Goal: Transaction & Acquisition: Purchase product/service

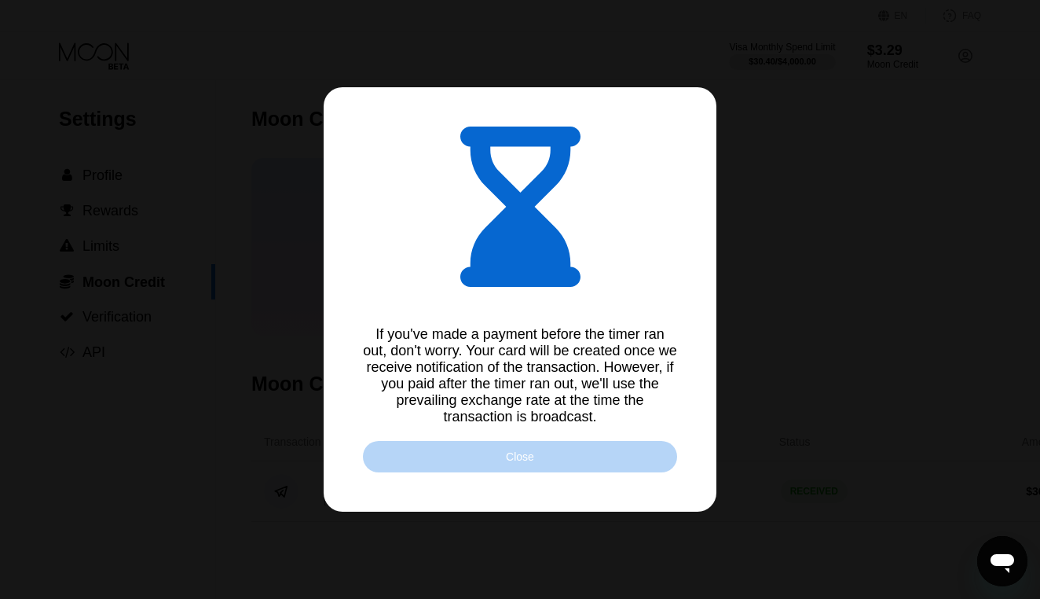
click at [568, 454] on div "Close" at bounding box center [520, 456] width 314 height 31
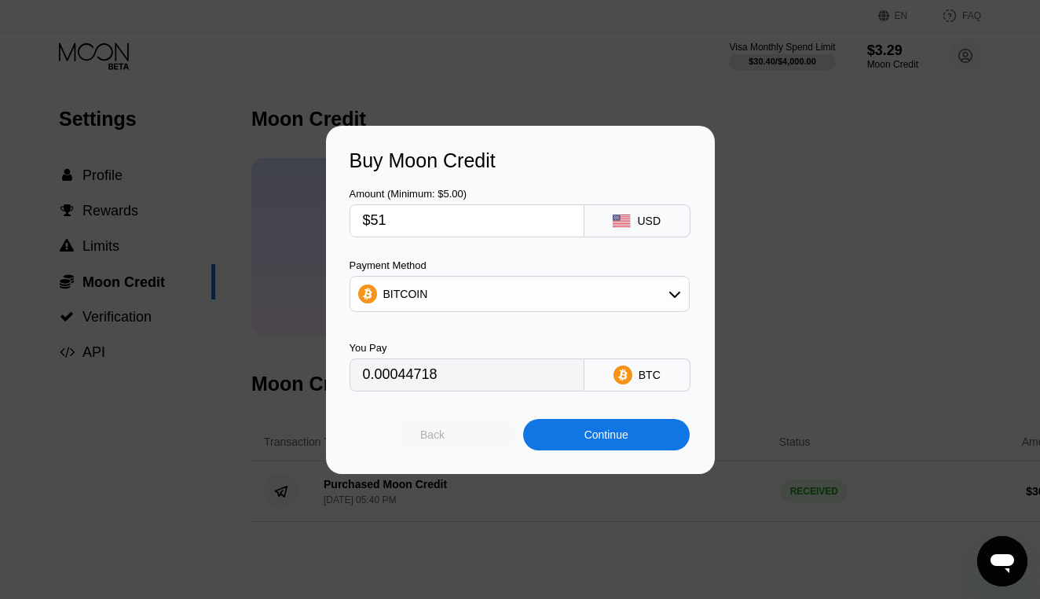
click at [437, 430] on div "Back" at bounding box center [432, 434] width 24 height 13
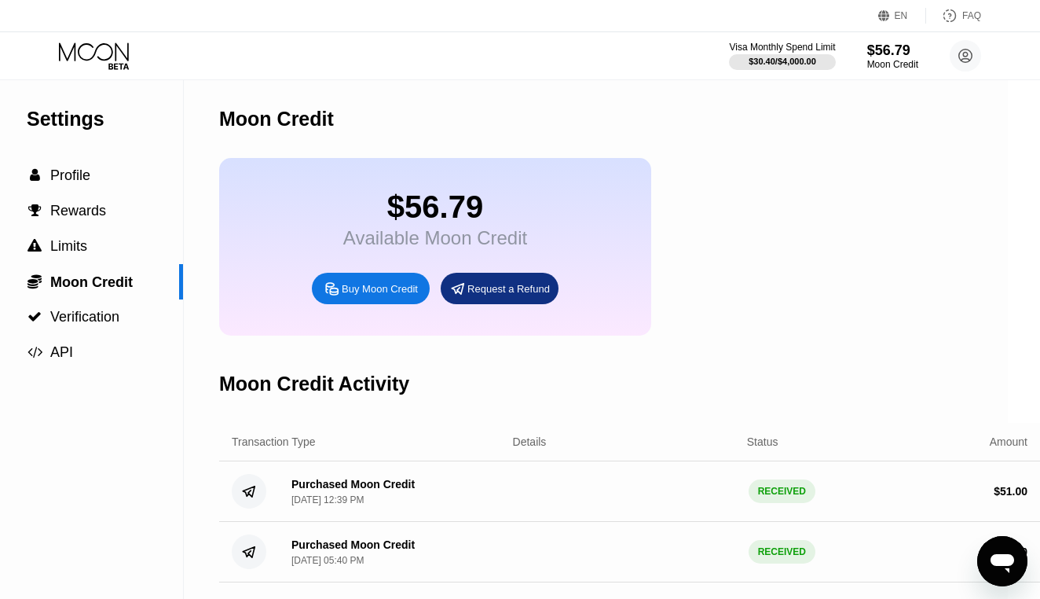
scroll to position [0, 32]
click at [105, 59] on icon at bounding box center [94, 51] width 70 height 18
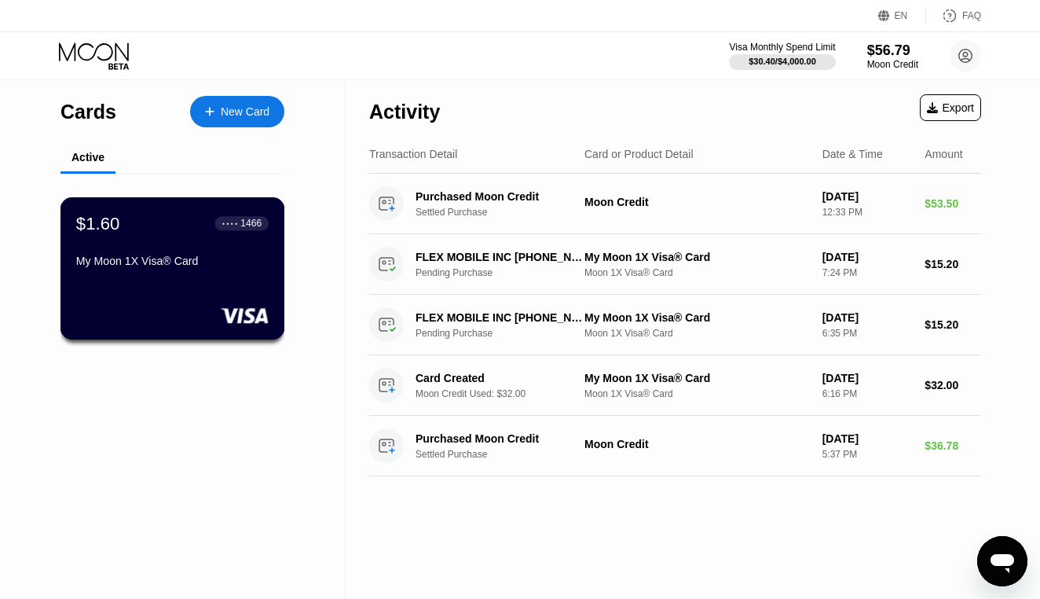
click at [225, 225] on div "● ● ● ●" at bounding box center [230, 223] width 16 height 5
click at [229, 113] on div "New Card" at bounding box center [245, 111] width 49 height 13
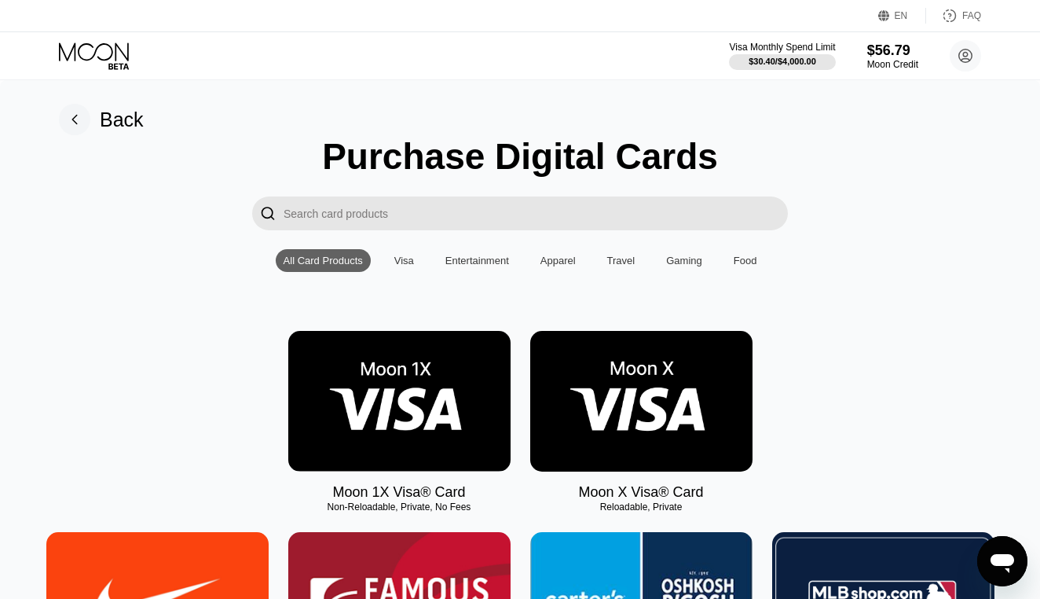
click at [400, 408] on img at bounding box center [399, 401] width 222 height 141
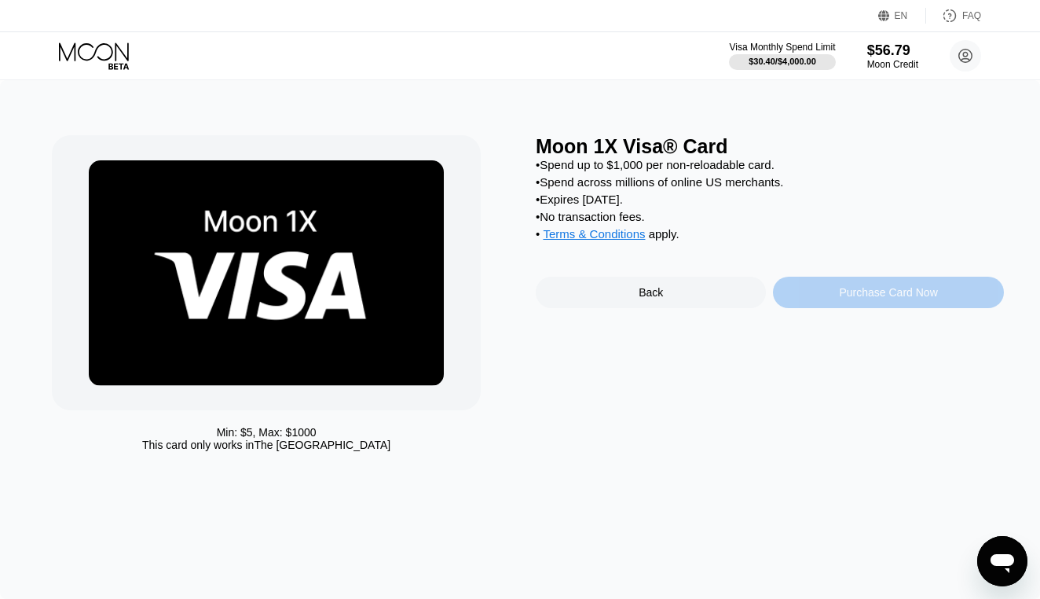
click at [835, 296] on div "Purchase Card Now" at bounding box center [888, 292] width 230 height 31
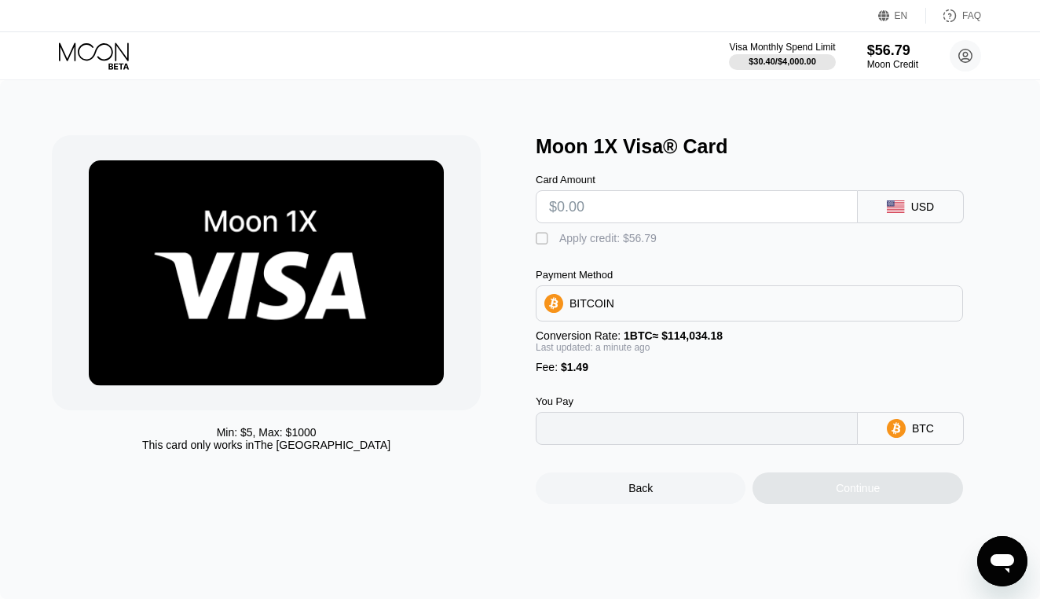
type input "0"
click at [569, 211] on input "text" at bounding box center [696, 206] width 295 height 31
type input "$4"
type input "0.00004815"
type input "$48"
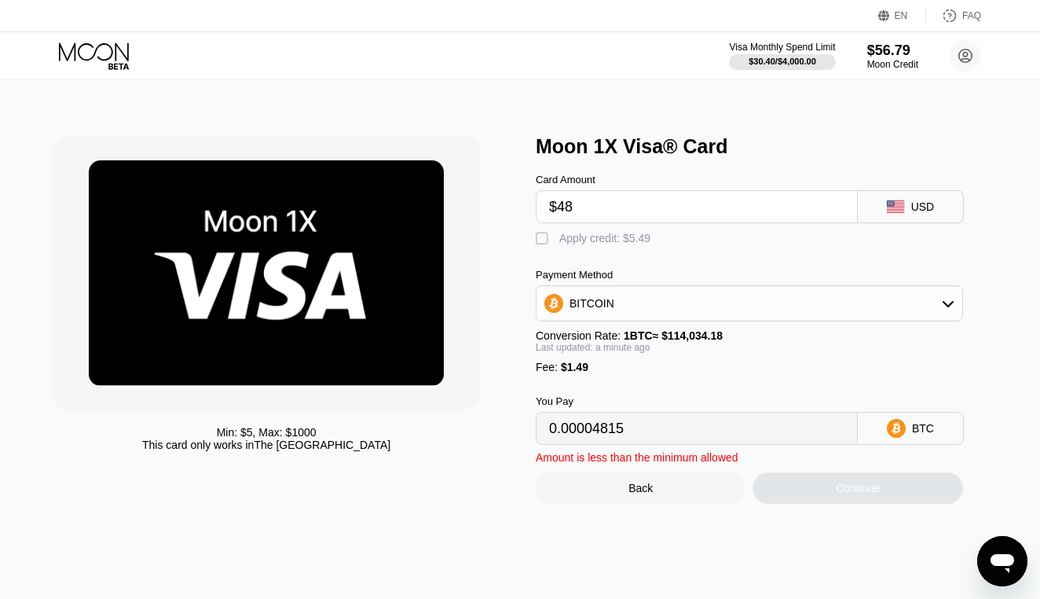
type input "0.00043400"
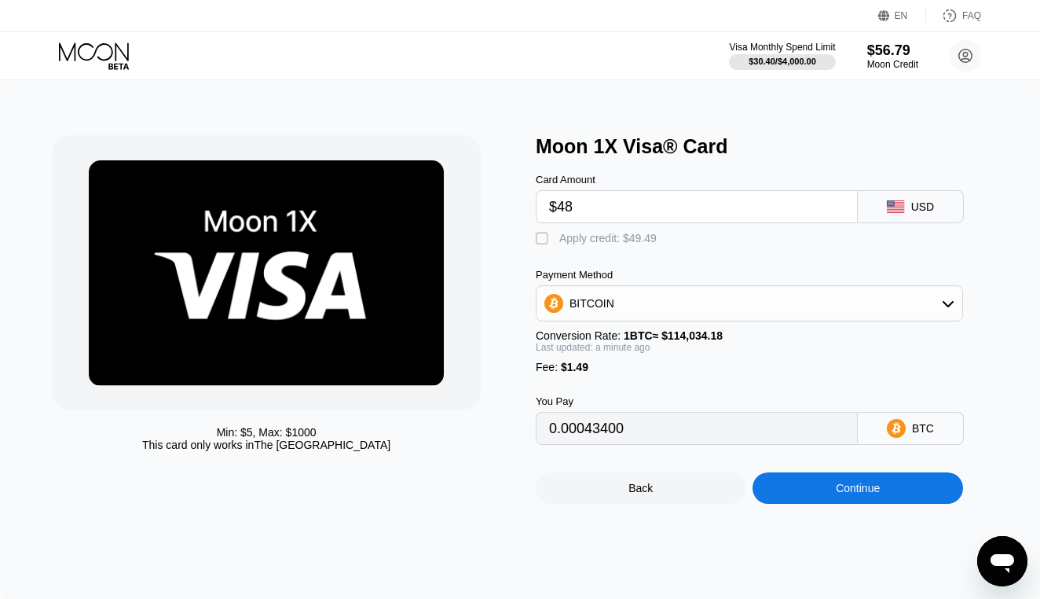
type input "$48"
click at [544, 239] on div "" at bounding box center [544, 239] width 16 height 16
type input "0"
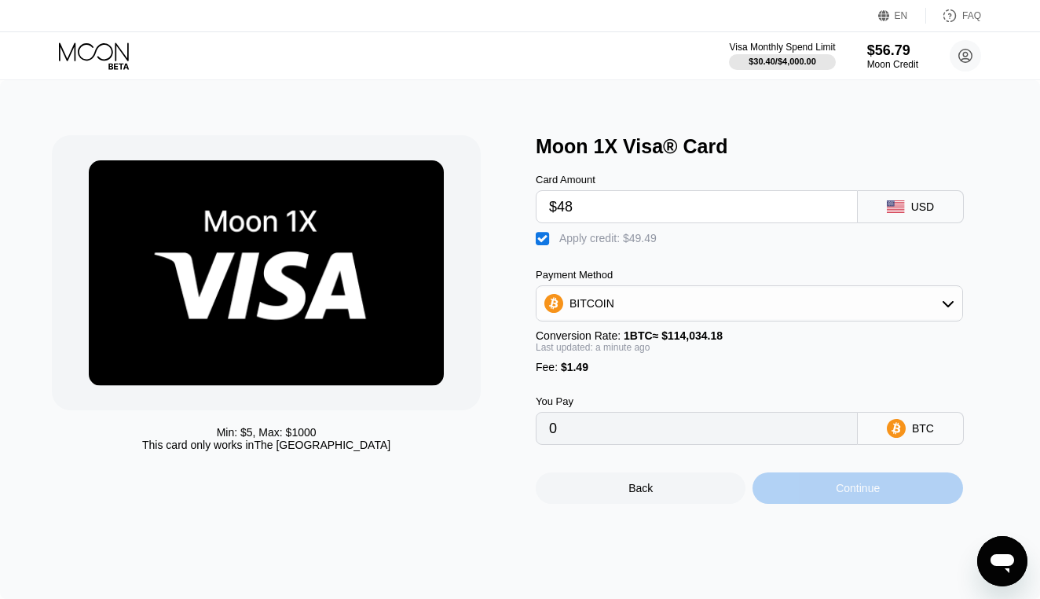
click at [819, 501] on div "Continue" at bounding box center [858, 487] width 210 height 31
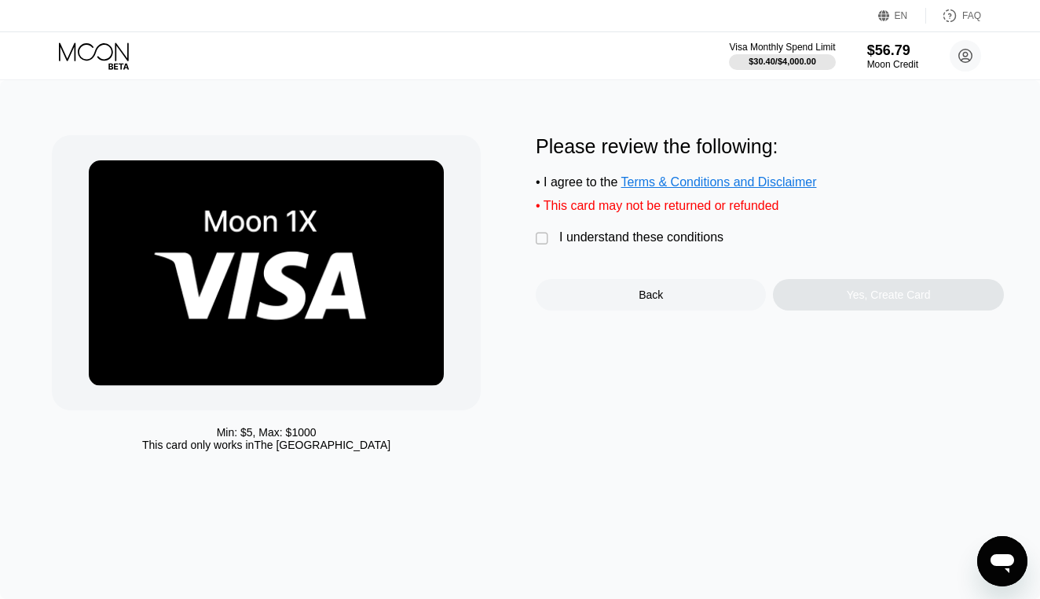
click at [538, 233] on div "" at bounding box center [544, 239] width 16 height 16
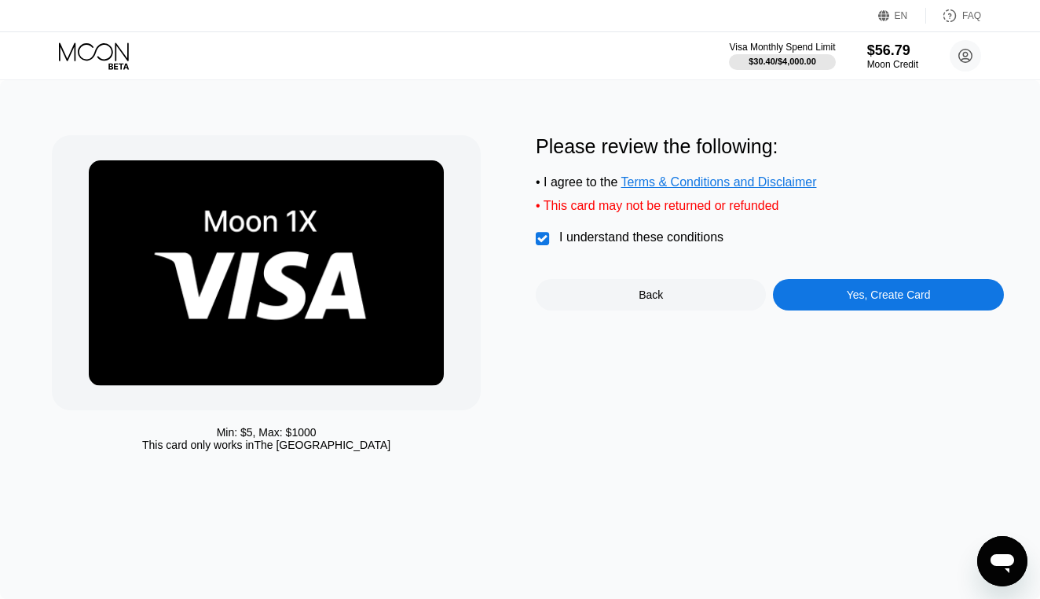
click at [832, 299] on div "Yes, Create Card" at bounding box center [888, 294] width 230 height 31
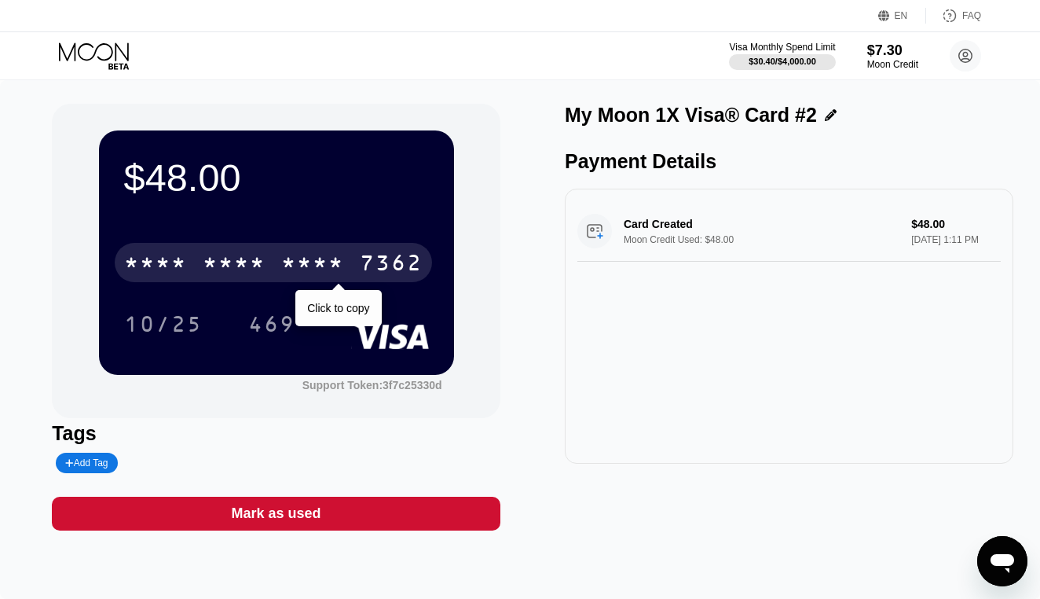
click at [200, 259] on div "* * * * * * * * * * * * 7362" at bounding box center [273, 262] width 317 height 39
click at [297, 253] on div "2833" at bounding box center [312, 264] width 63 height 25
click at [269, 267] on div "* * * * * * * * * * * * 7362" at bounding box center [273, 262] width 317 height 39
click at [305, 266] on div "2833" at bounding box center [312, 264] width 63 height 25
click at [304, 266] on div "* * * *" at bounding box center [312, 264] width 63 height 25
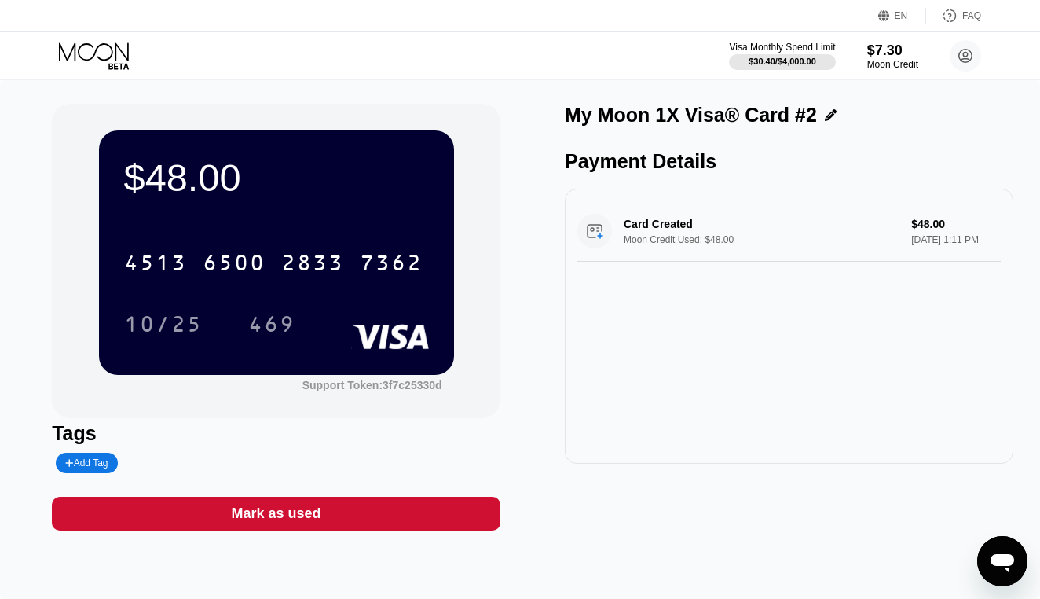
click at [327, 314] on div "10/25 469" at bounding box center [276, 323] width 305 height 39
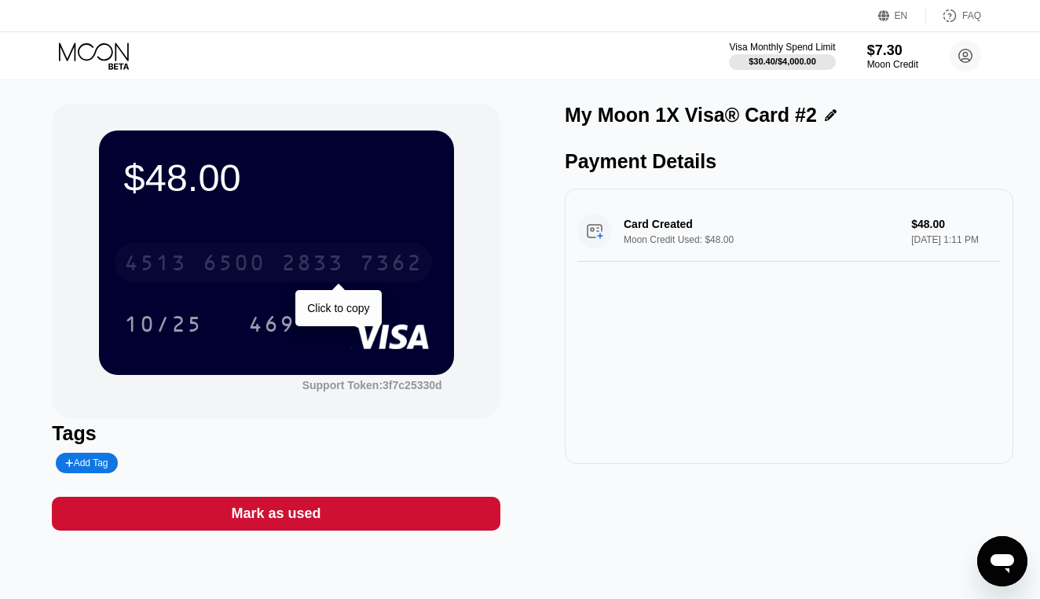
click at [310, 273] on div "2833" at bounding box center [312, 264] width 63 height 25
